Goal: Information Seeking & Learning: Compare options

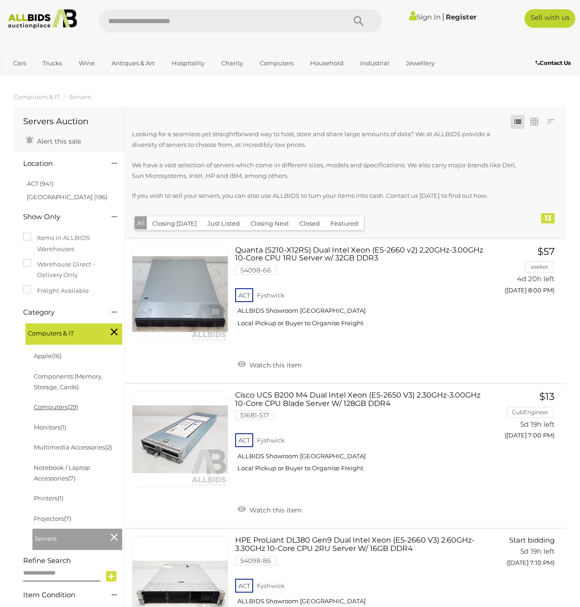
click at [70, 409] on span "(29)" at bounding box center [73, 406] width 11 height 7
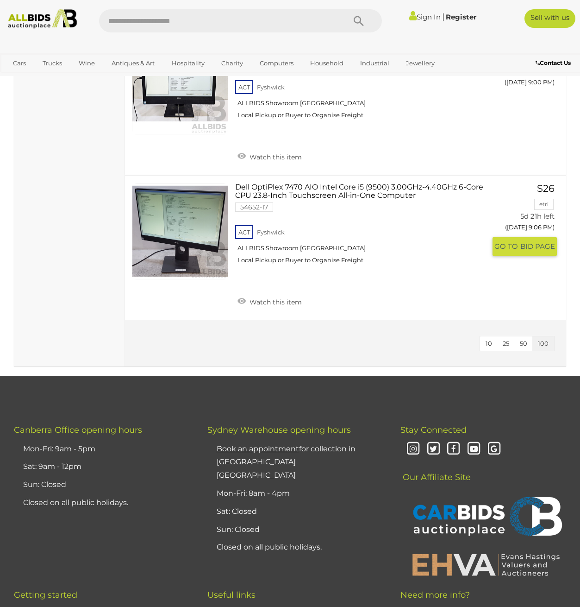
scroll to position [4401, 0]
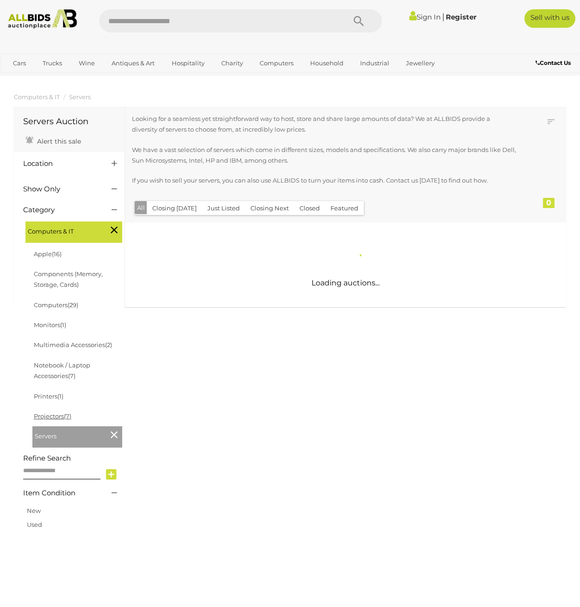
click at [68, 418] on span "(7)" at bounding box center [67, 415] width 7 height 7
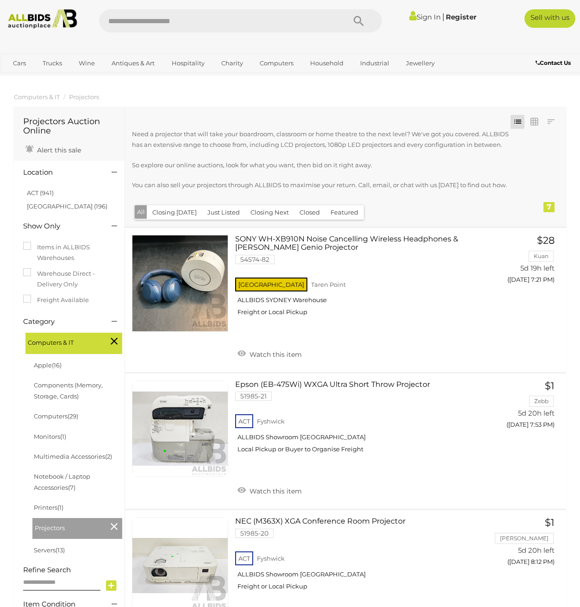
click at [308, 207] on button "Closed" at bounding box center [309, 212] width 31 height 14
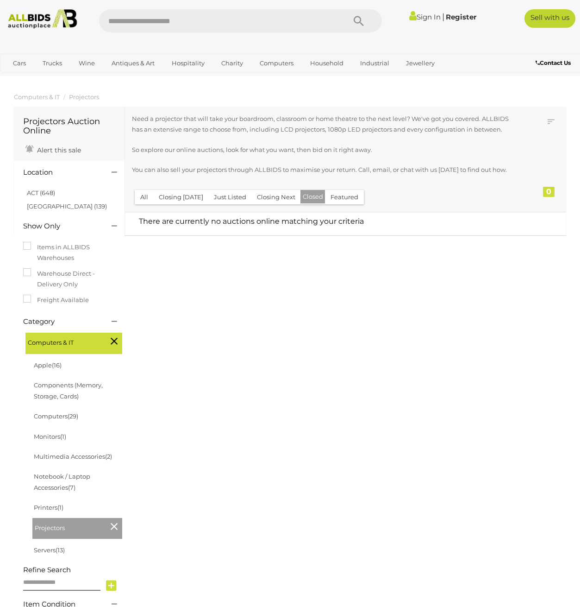
click at [143, 196] on button "All" at bounding box center [144, 197] width 19 height 14
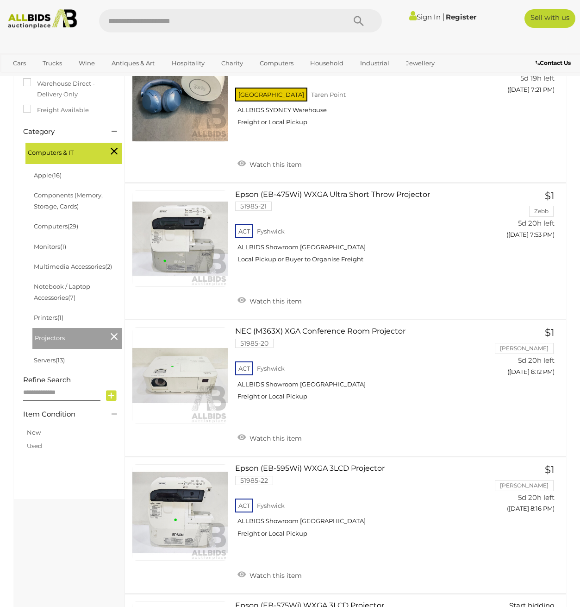
scroll to position [248, 0]
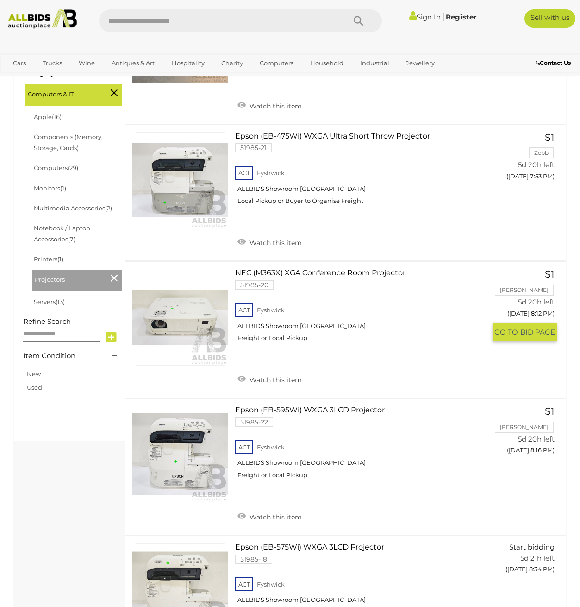
click at [253, 278] on link "NEC (M363X) XGA Conference Room Projector 51985-20 ACT Fyshwick ALLBIDS Showroo…" at bounding box center [364, 309] width 244 height 80
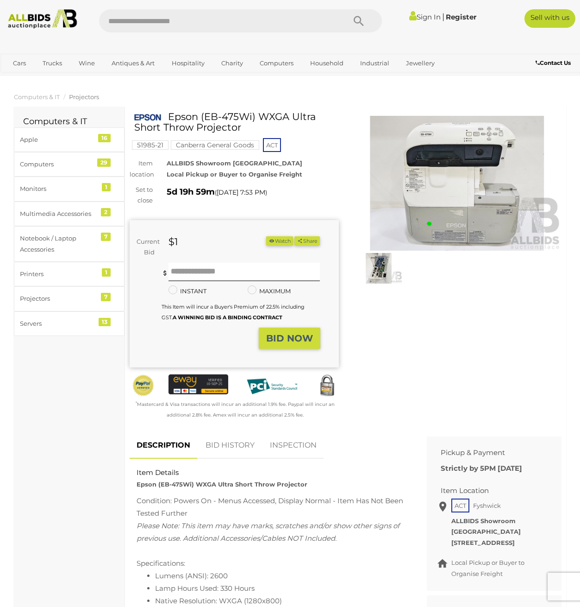
click at [483, 181] on img at bounding box center [457, 183] width 209 height 135
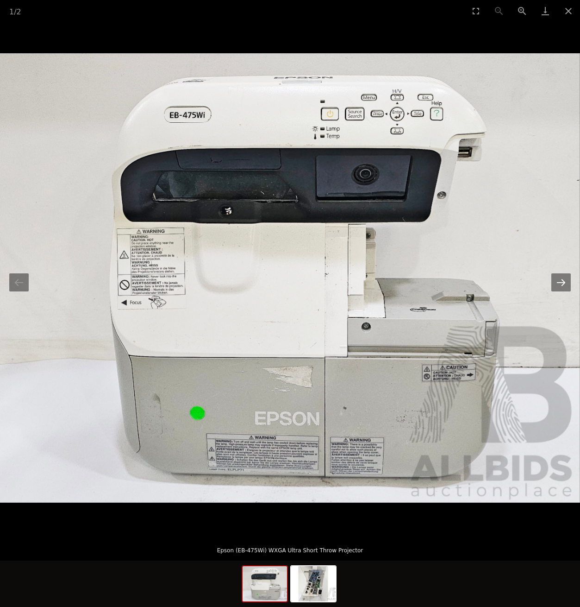
click at [568, 278] on button "Next slide" at bounding box center [560, 282] width 19 height 18
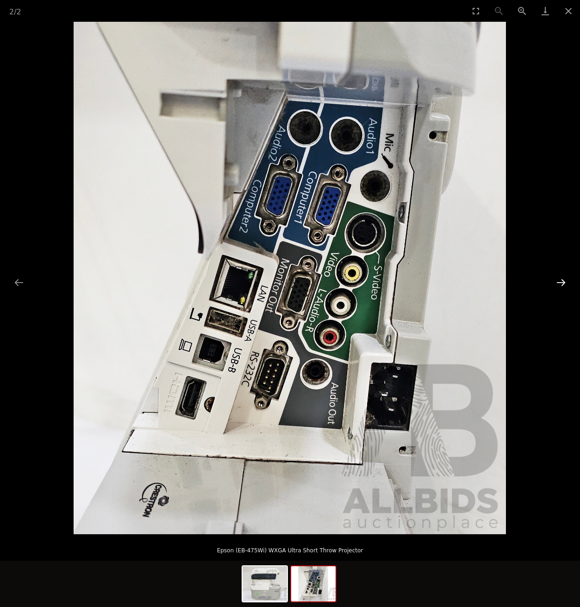
click at [568, 278] on button "Next slide" at bounding box center [560, 282] width 19 height 18
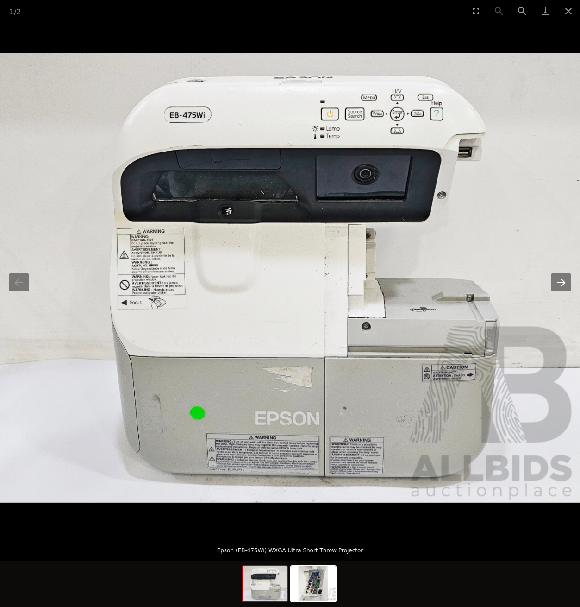
click at [568, 278] on button "Next slide" at bounding box center [560, 282] width 19 height 18
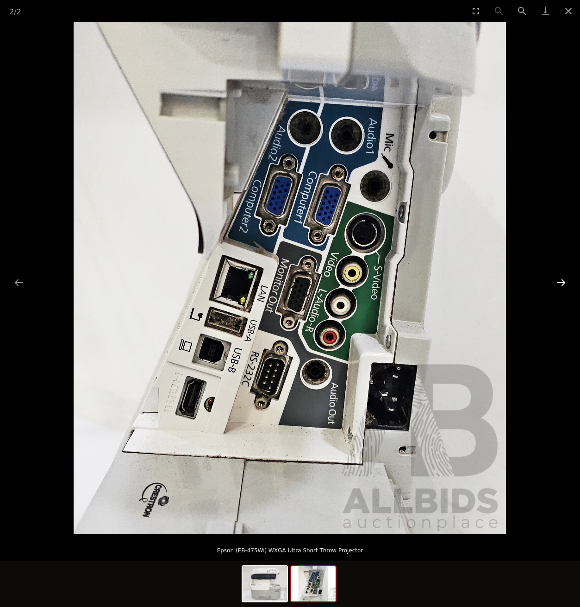
click at [568, 278] on button "Next slide" at bounding box center [560, 282] width 19 height 18
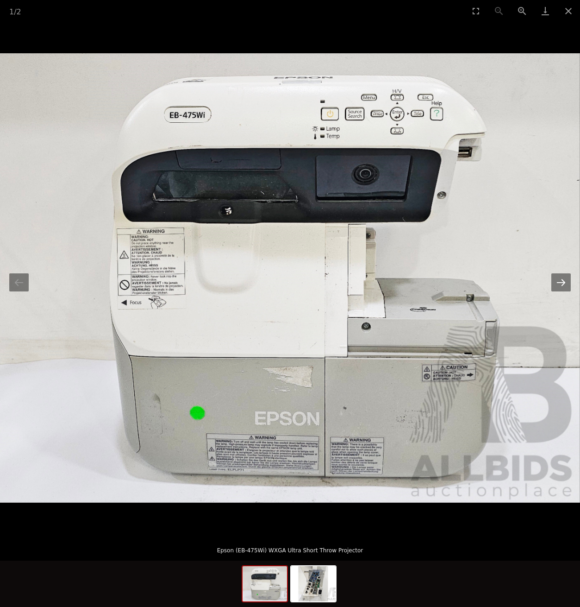
click at [562, 285] on button "Next slide" at bounding box center [560, 282] width 19 height 18
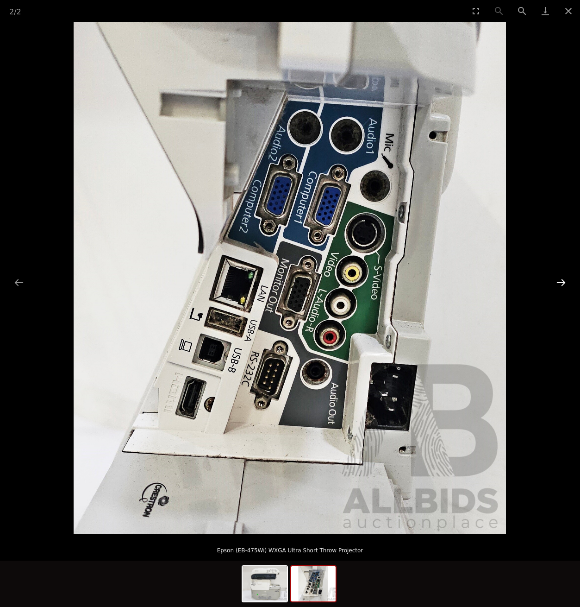
click at [562, 285] on button "Next slide" at bounding box center [560, 282] width 19 height 18
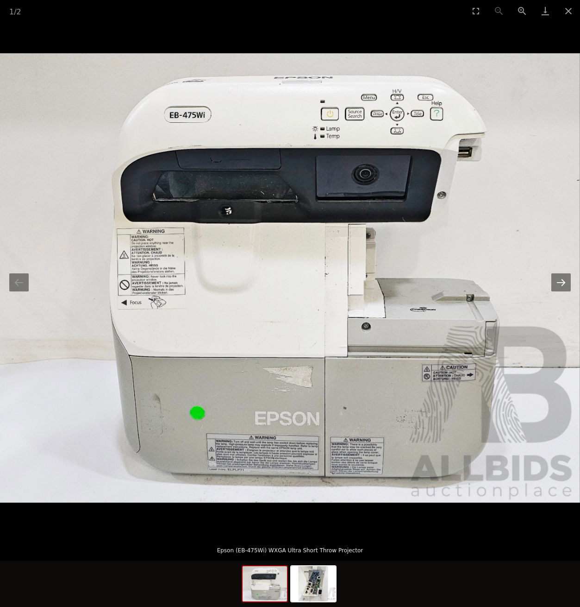
click at [562, 285] on button "Next slide" at bounding box center [560, 282] width 19 height 18
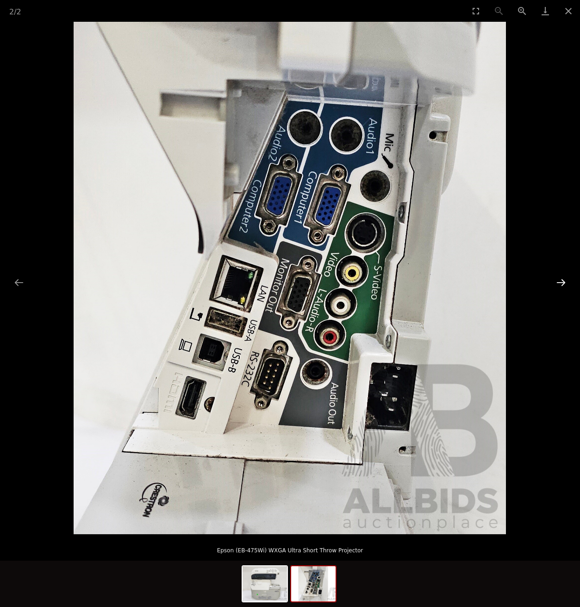
click at [562, 285] on button "Next slide" at bounding box center [560, 282] width 19 height 18
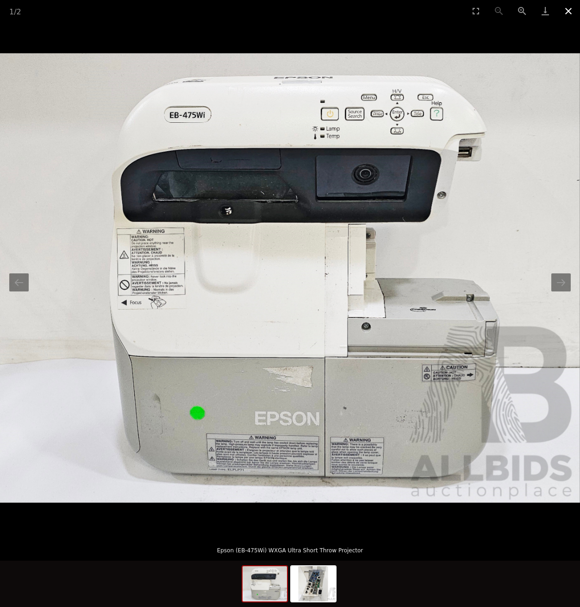
click at [564, 9] on button "Close gallery" at bounding box center [568, 11] width 23 height 22
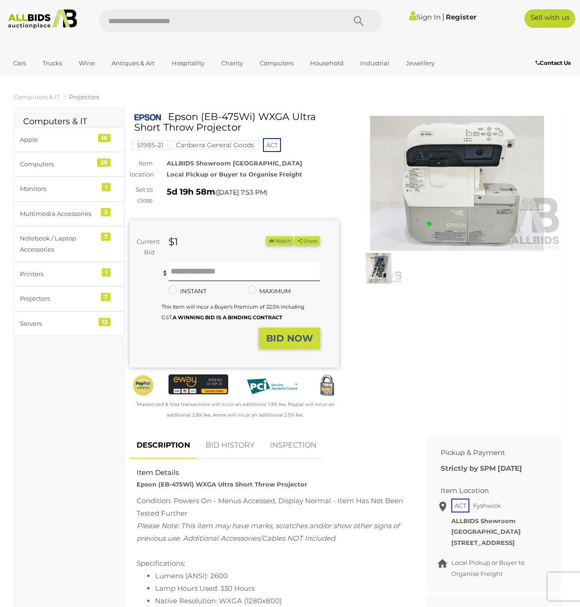
drag, startPoint x: 170, startPoint y: 115, endPoint x: 259, endPoint y: 113, distance: 88.5
click at [259, 113] on h1 "Epson (EB-475Wi) WXGA Ultra Short Throw Projector" at bounding box center [235, 121] width 202 height 21
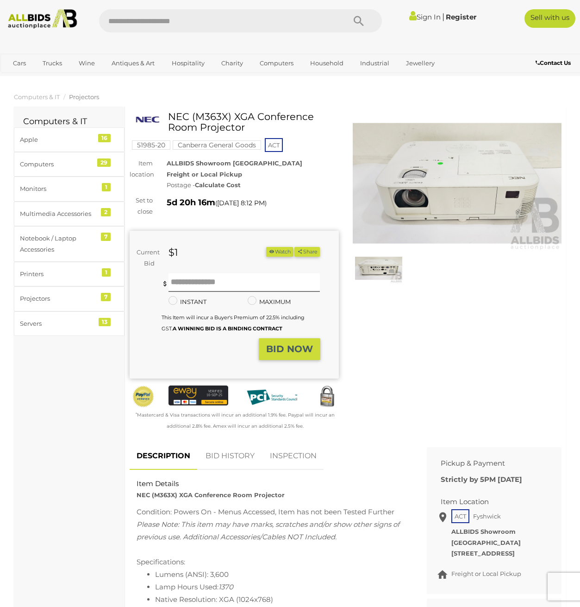
drag, startPoint x: 169, startPoint y: 118, endPoint x: 232, endPoint y: 115, distance: 63.5
click at [232, 115] on h1 "NEC (M363X) XGA Conference Room Projector" at bounding box center [235, 121] width 202 height 21
copy h1 "NEC (M363X"
